Goal: Find specific page/section: Find specific page/section

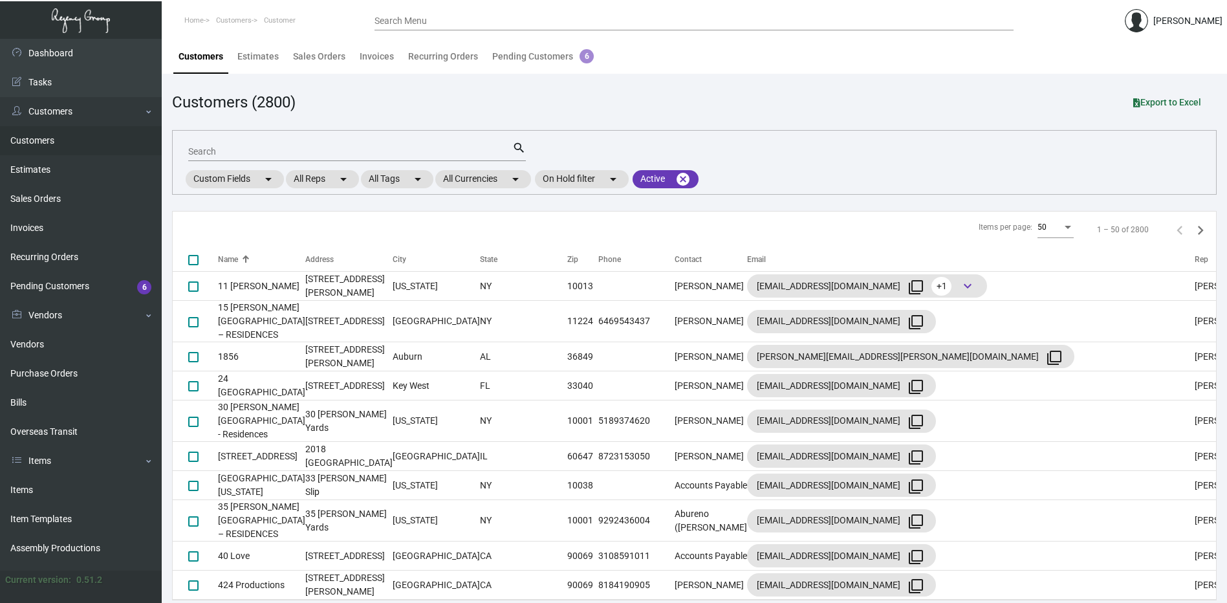
click at [285, 150] on input "Search" at bounding box center [350, 152] width 324 height 10
click at [74, 403] on link "Bills" at bounding box center [81, 402] width 162 height 29
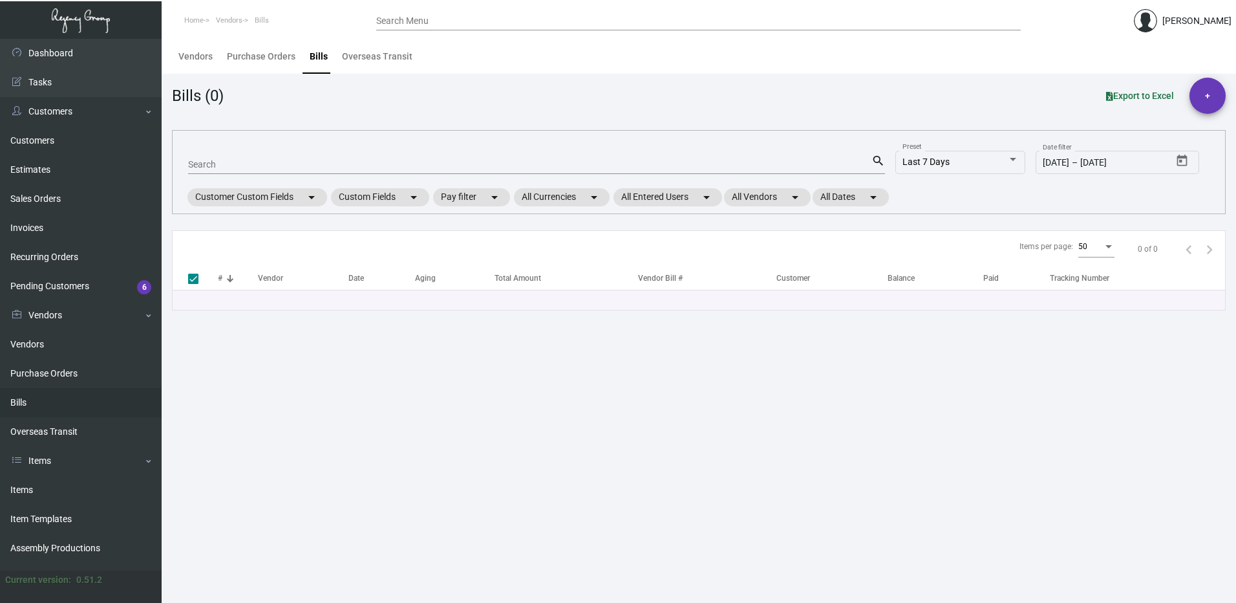
checkbox input "false"
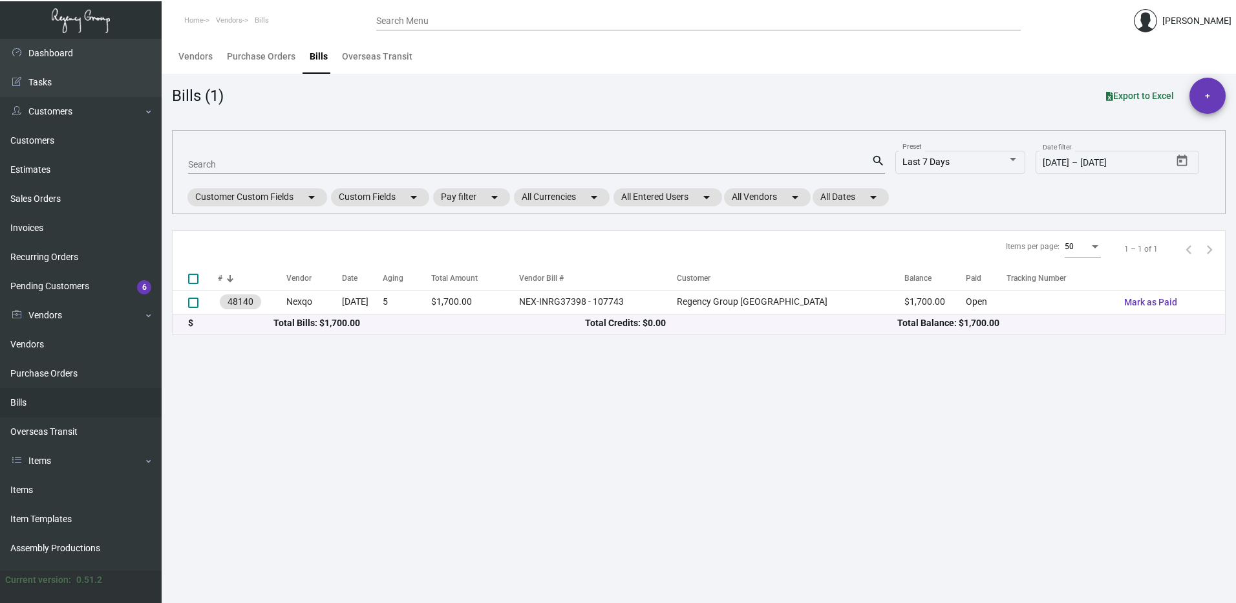
click at [264, 158] on div "Search" at bounding box center [530, 164] width 684 height 20
drag, startPoint x: 264, startPoint y: 158, endPoint x: 244, endPoint y: 162, distance: 20.4
click at [244, 162] on input "Search" at bounding box center [530, 165] width 684 height 10
paste input "NEX-INRG37398"
type input "NEX-INRG37398"
